Goal: Task Accomplishment & Management: Manage account settings

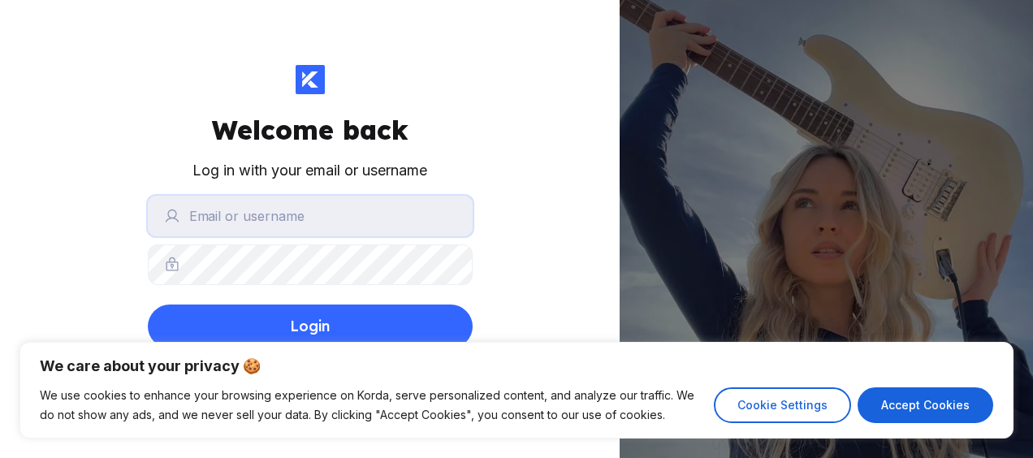
click at [246, 206] on input "text" at bounding box center [310, 216] width 325 height 41
type input "[EMAIL_ADDRESS][DOMAIN_NAME]"
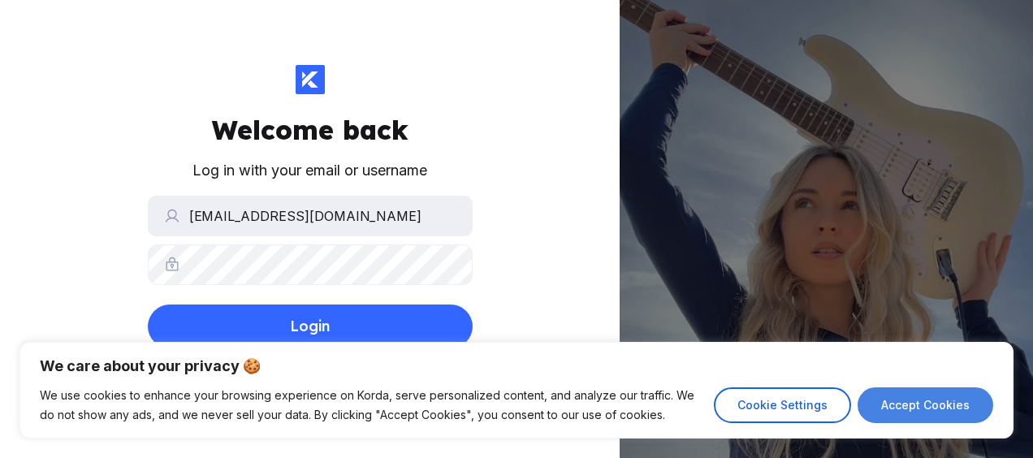
click at [875, 415] on button "Accept Cookies" at bounding box center [925, 405] width 136 height 36
checkbox input "true"
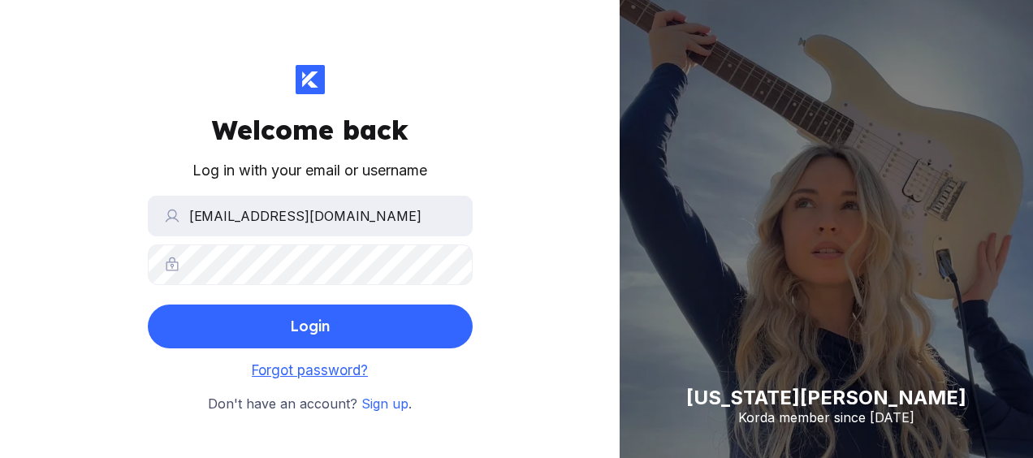
click at [343, 370] on span "Forgot password?" at bounding box center [310, 370] width 116 height 16
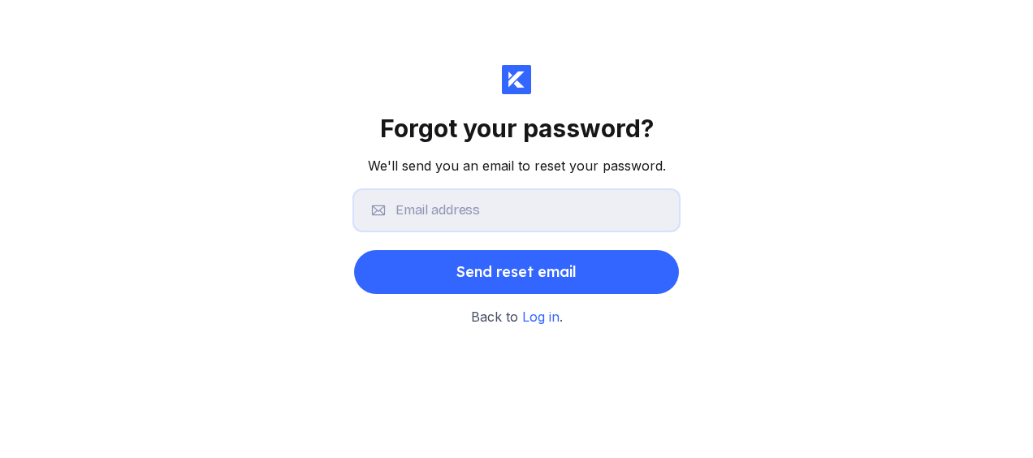
click at [461, 211] on input "text" at bounding box center [516, 210] width 325 height 41
type input "[EMAIL_ADDRESS][DOMAIN_NAME]"
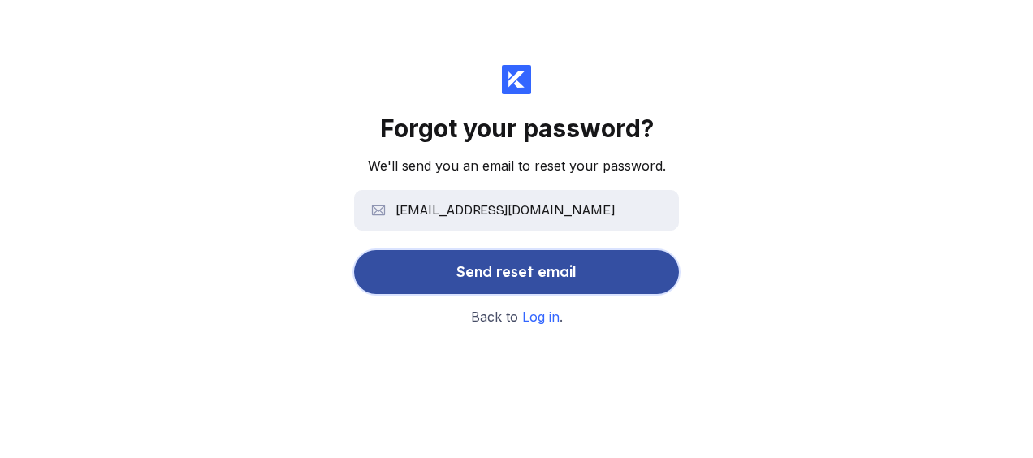
click at [456, 270] on div "Send reset email" at bounding box center [516, 272] width 120 height 32
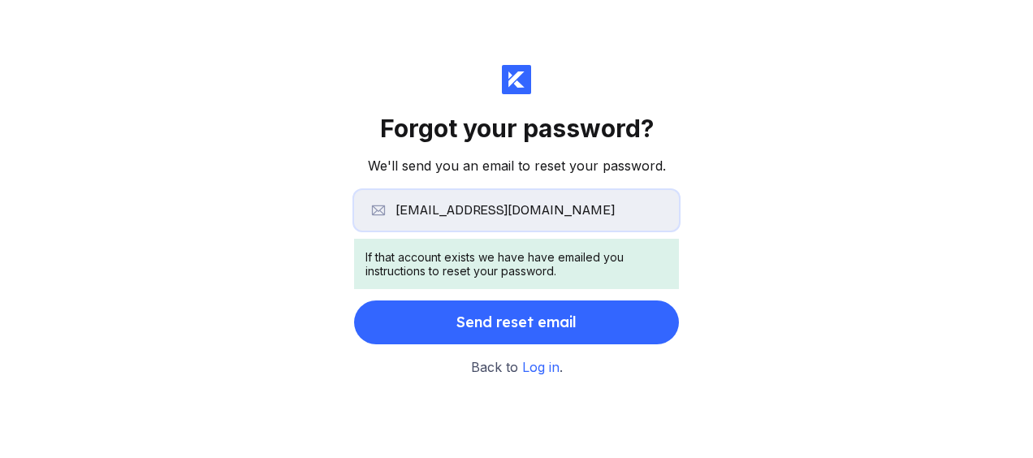
click at [443, 222] on input "[EMAIL_ADDRESS][DOMAIN_NAME]" at bounding box center [516, 210] width 325 height 41
type input "[EMAIL_ADDRESS][DOMAIN_NAME]"
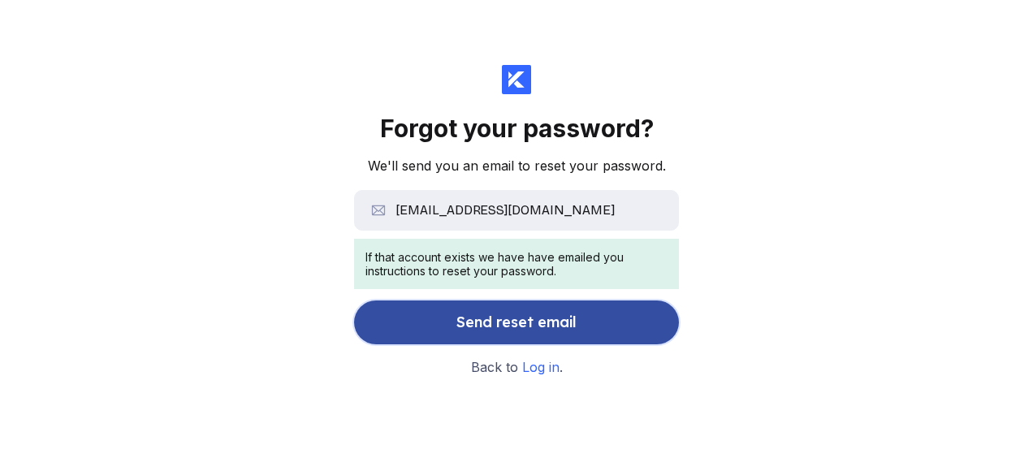
click at [440, 313] on button "Send reset email" at bounding box center [516, 322] width 325 height 44
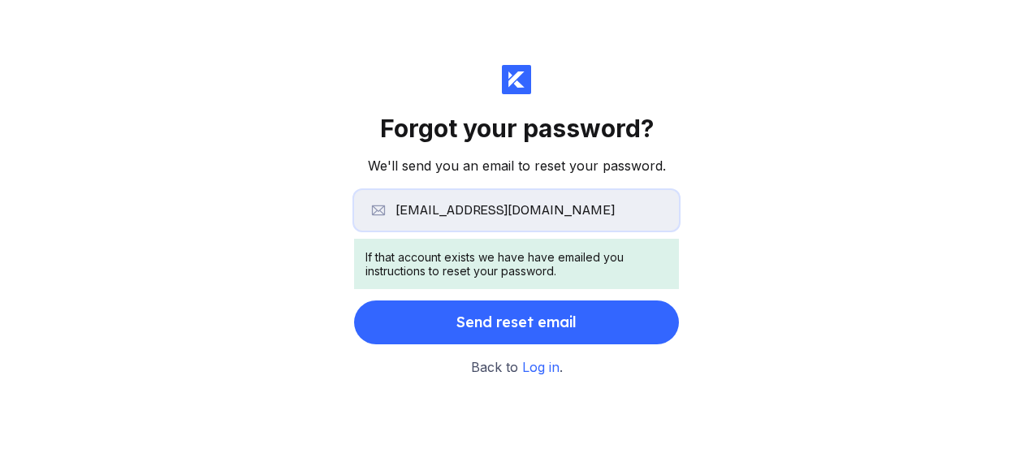
click at [446, 221] on input "[EMAIL_ADDRESS][DOMAIN_NAME]" at bounding box center [516, 210] width 325 height 41
type input "[EMAIL_ADDRESS][DOMAIN_NAME]"
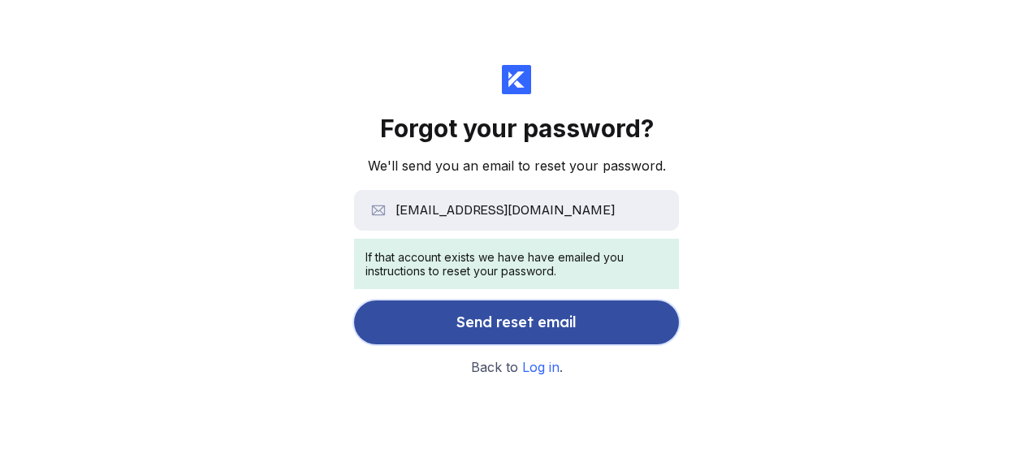
click at [456, 317] on div "Send reset email" at bounding box center [516, 322] width 120 height 32
